Goal: Check status

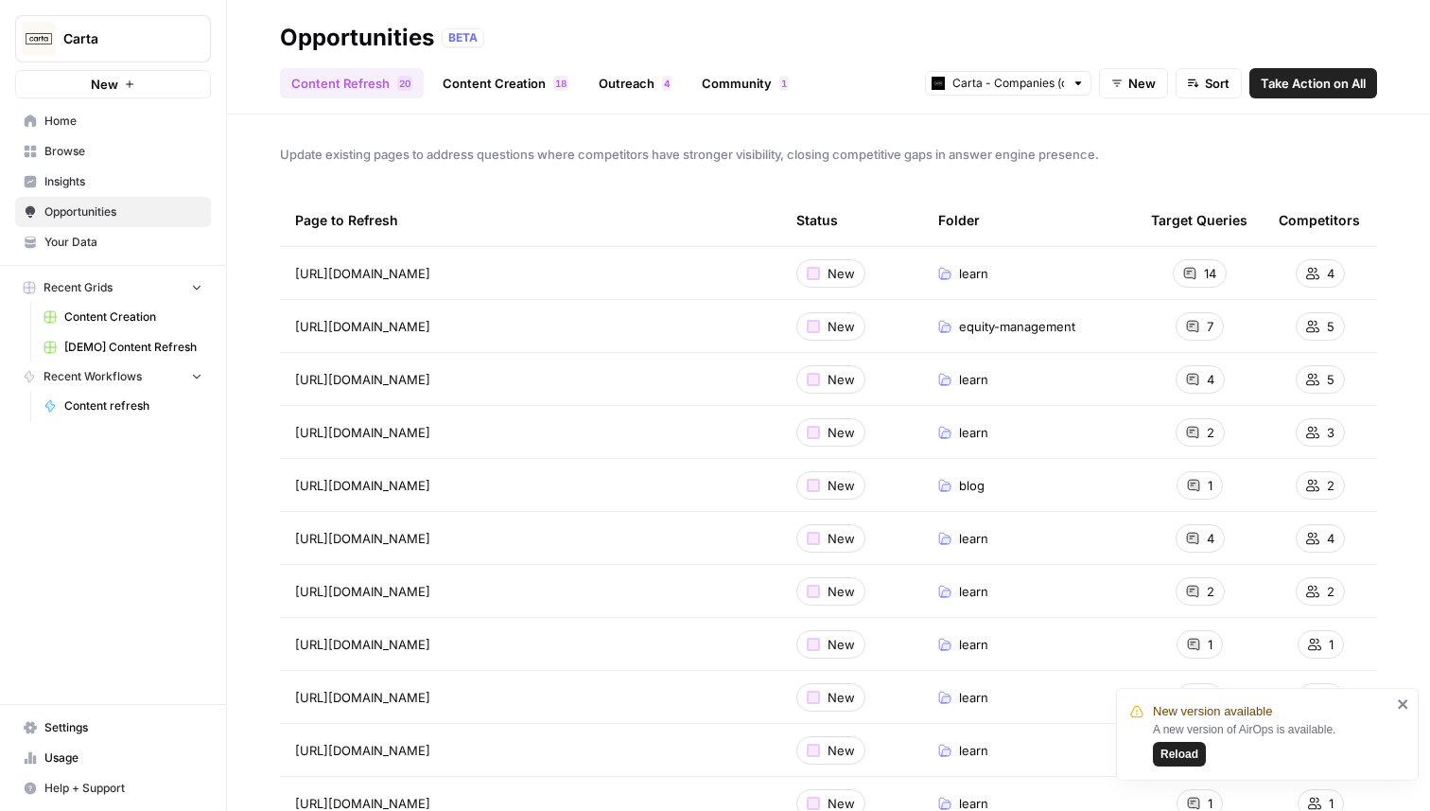
click at [1177, 756] on span "Reload" at bounding box center [1180, 753] width 38 height 17
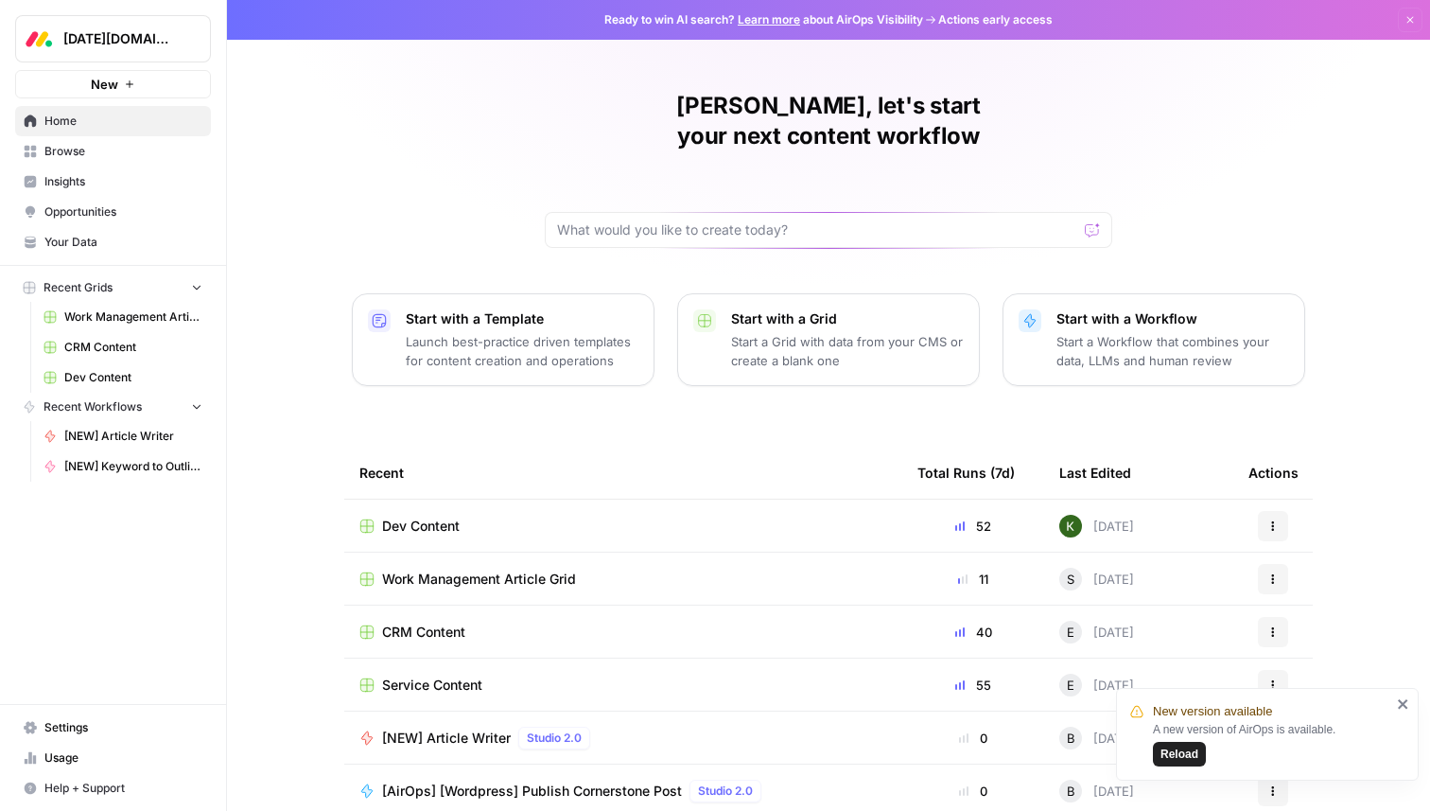
click at [1191, 753] on span "Reload" at bounding box center [1180, 753] width 38 height 17
